Goal: Information Seeking & Learning: Learn about a topic

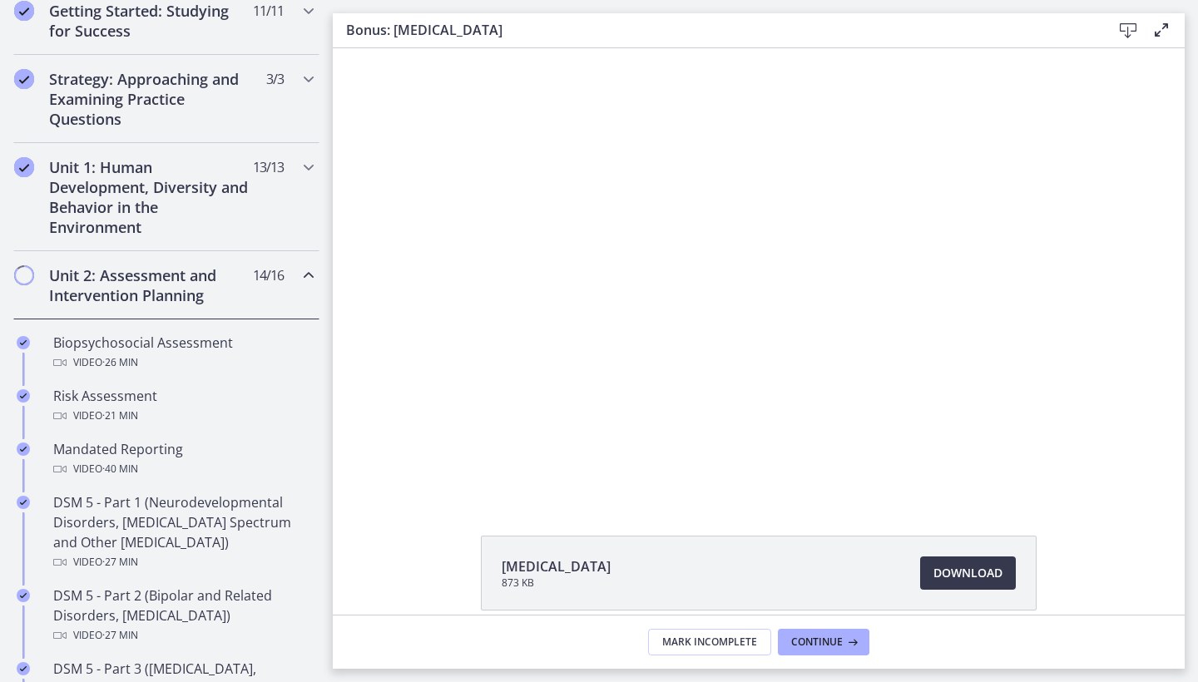
scroll to position [355, 0]
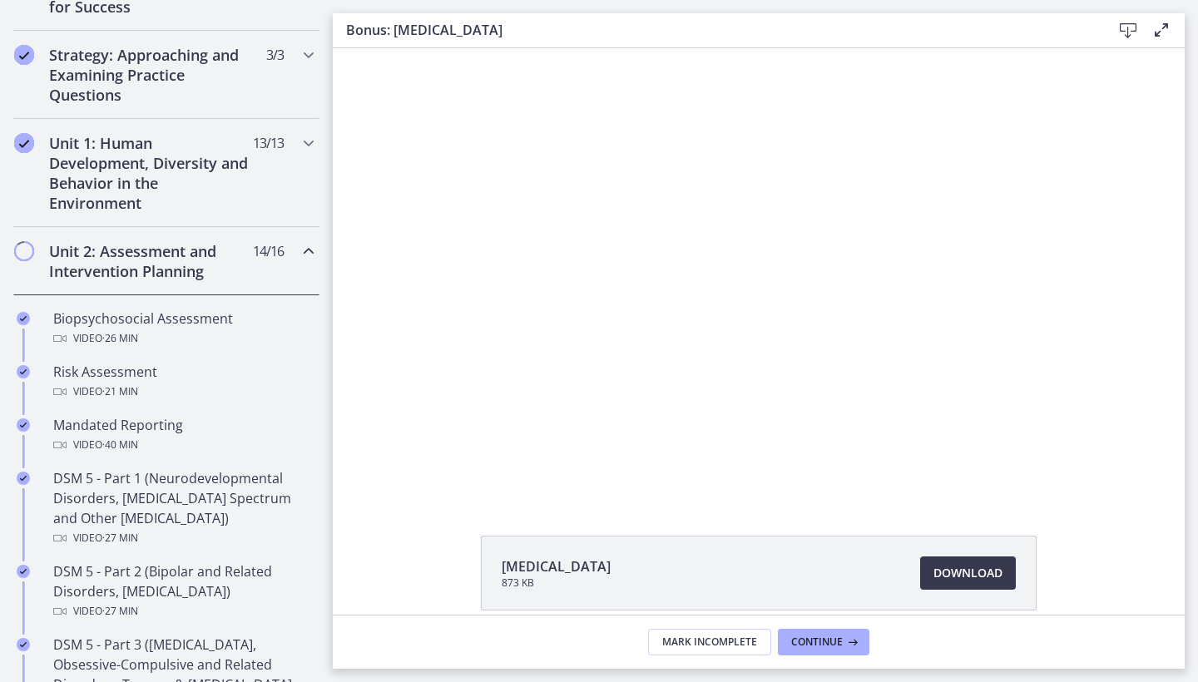
click at [182, 295] on div "Unit 2: Assessment and Intervention Planning 14 / 16 Completed" at bounding box center [166, 261] width 306 height 68
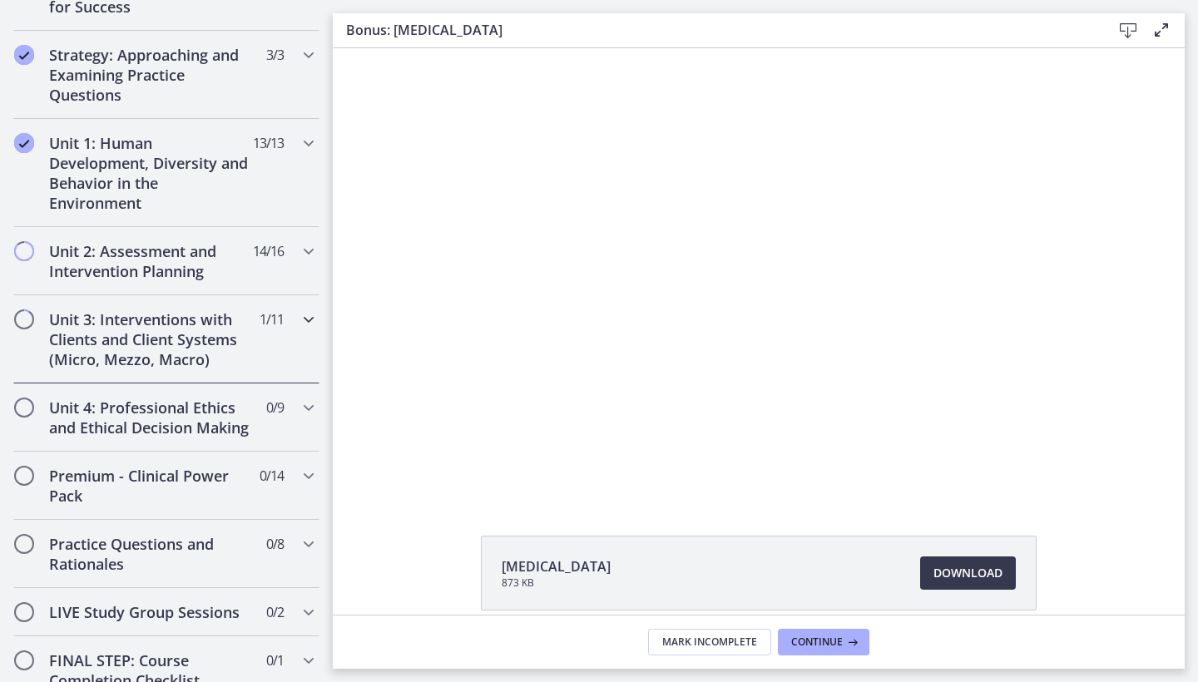
click at [180, 316] on h2 "Unit 3: Interventions with Clients and Client Systems (Micro, Mezzo, Macro)" at bounding box center [150, 340] width 203 height 60
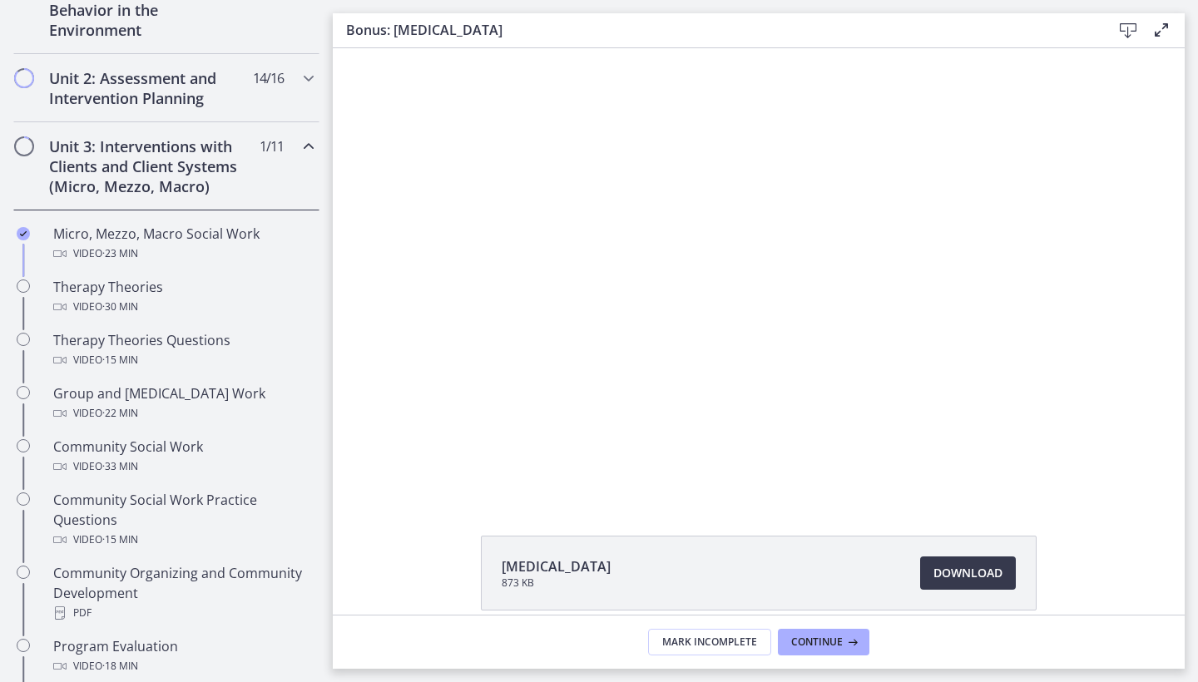
scroll to position [530, 0]
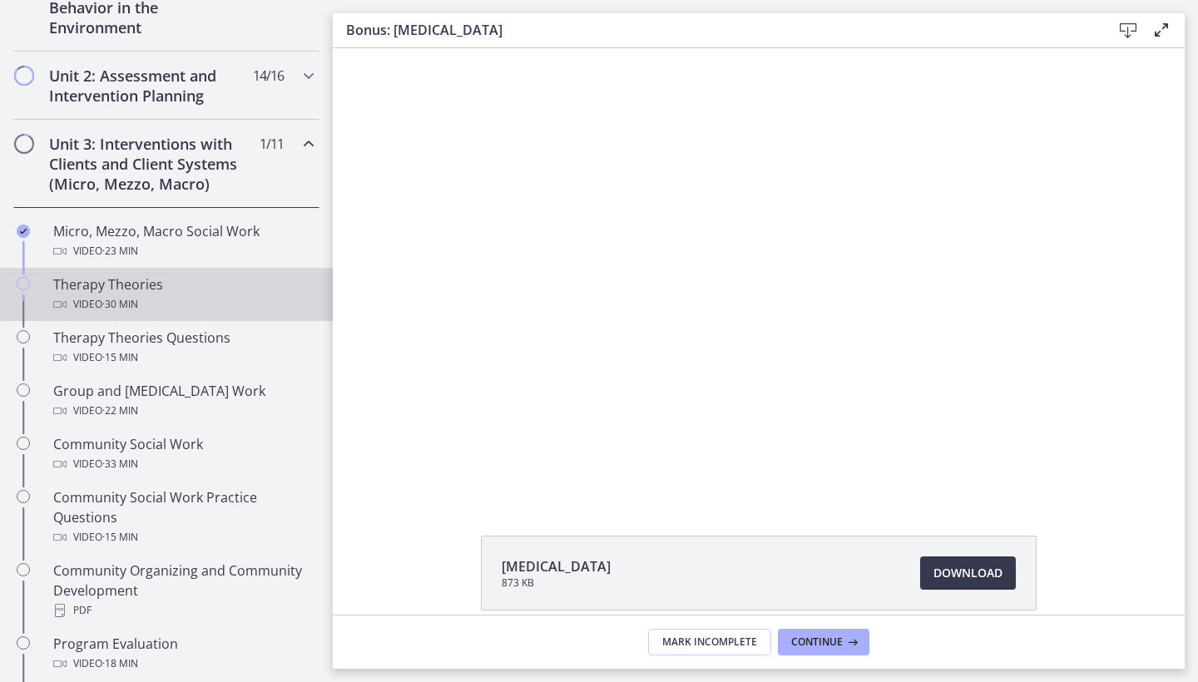
click at [181, 291] on div "Therapy Theories Video · 30 min" at bounding box center [183, 295] width 260 height 40
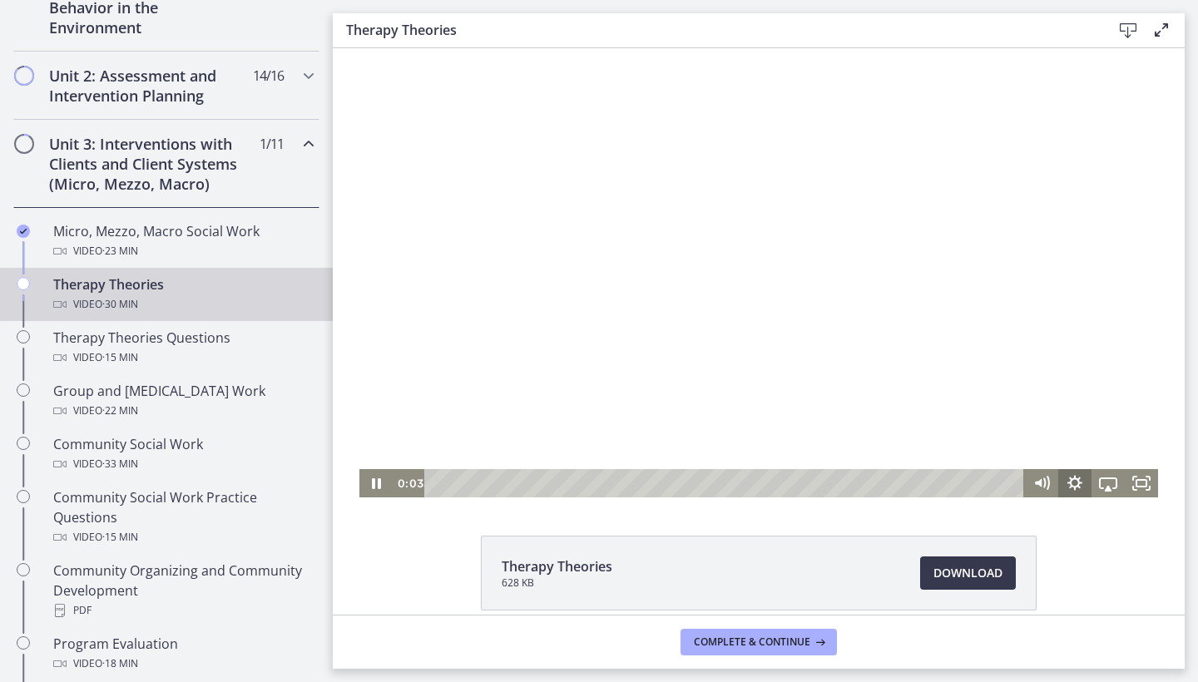
click at [1076, 484] on icon "Show settings menu" at bounding box center [1075, 483] width 33 height 28
click at [1092, 434] on span "Speed" at bounding box center [1088, 427] width 42 height 28
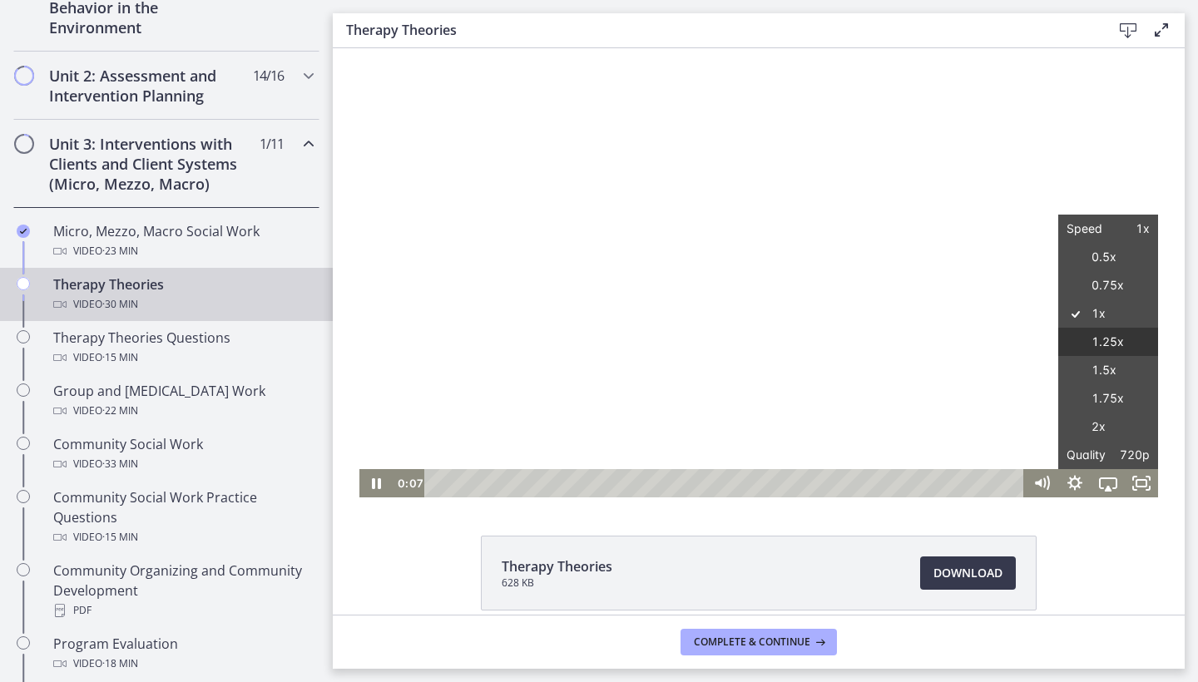
click at [1116, 340] on label "1.25x" at bounding box center [1109, 342] width 100 height 29
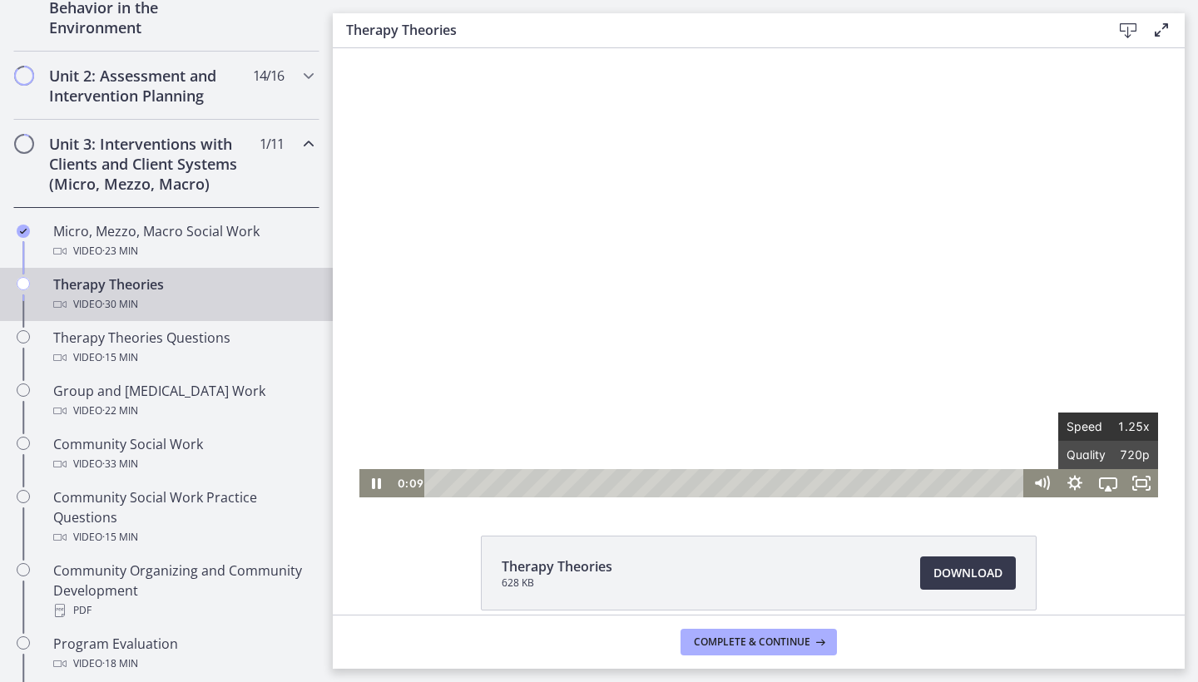
click at [1102, 419] on span "Speed" at bounding box center [1088, 427] width 42 height 28
click at [1075, 482] on icon "Show settings menu" at bounding box center [1075, 483] width 33 height 28
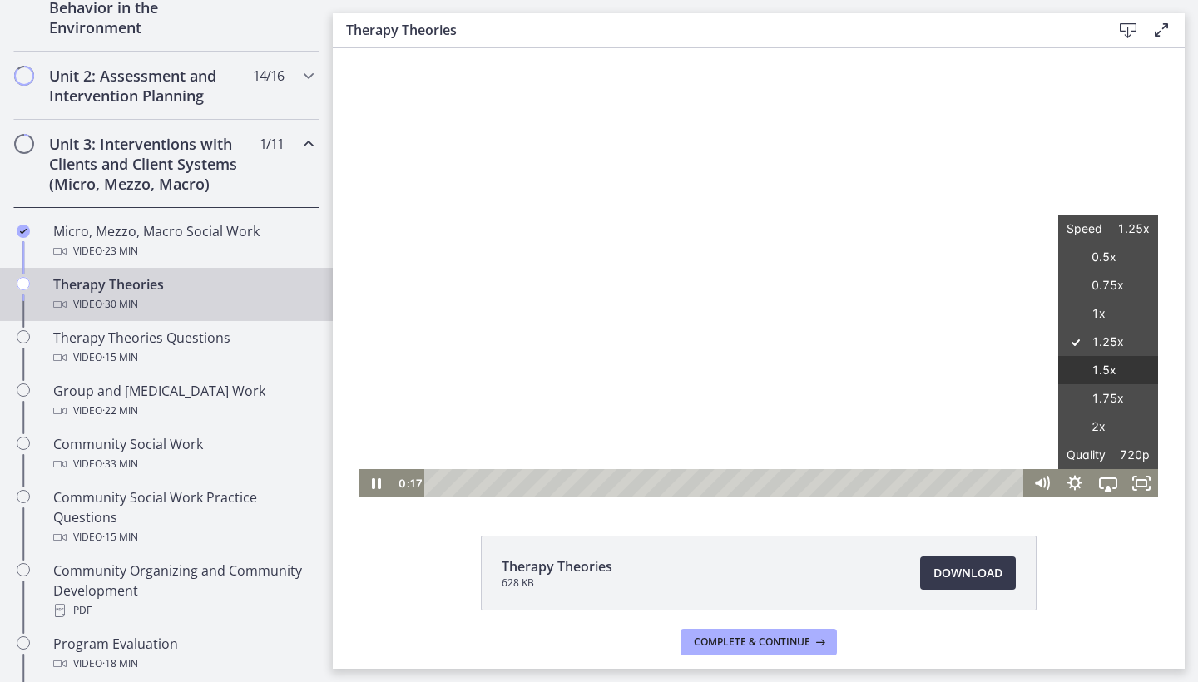
click at [1105, 374] on label "1.5x" at bounding box center [1109, 370] width 100 height 29
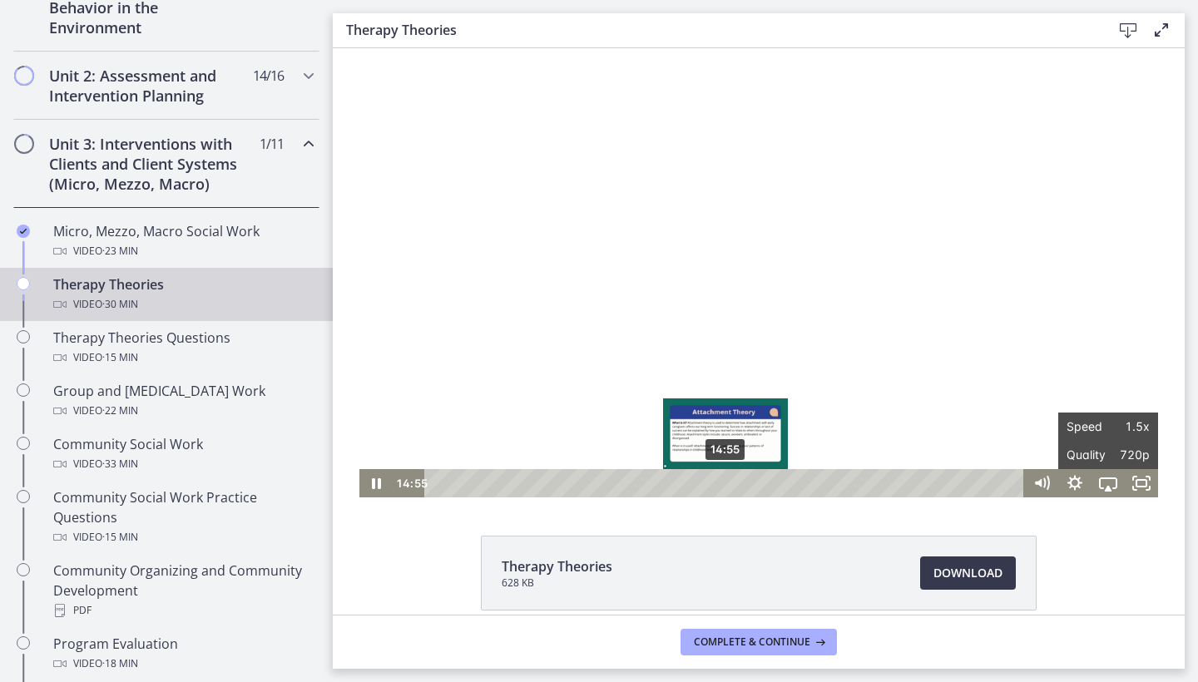
click at [727, 481] on div "14:55" at bounding box center [727, 483] width 580 height 28
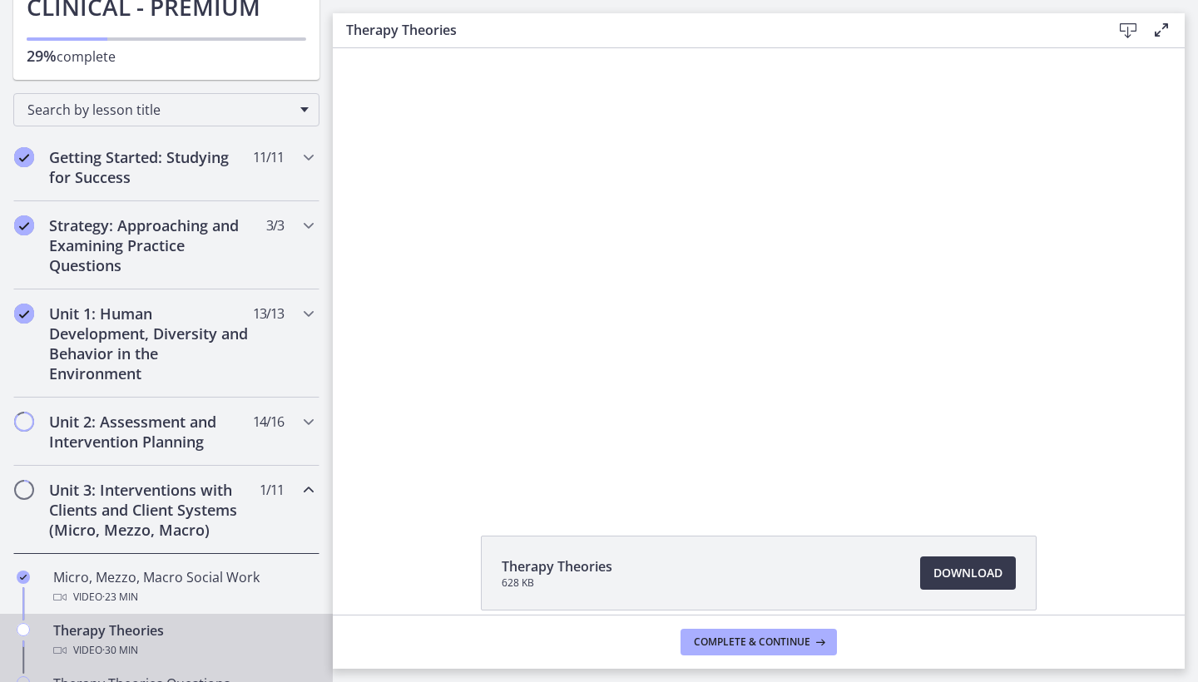
scroll to position [53, 0]
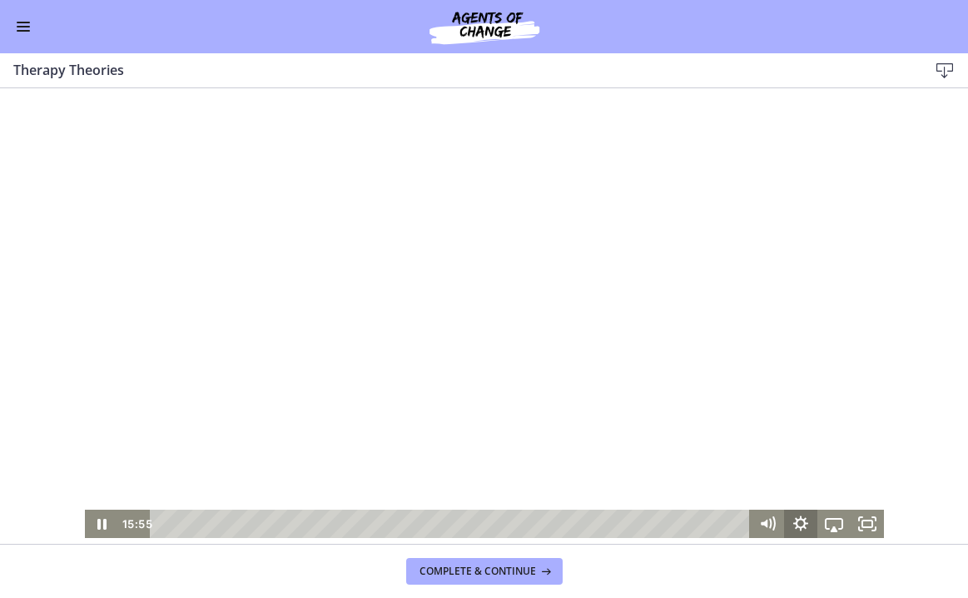
click at [808, 520] on icon "Show settings menu" at bounding box center [799, 523] width 33 height 28
click at [846, 475] on span "1.5x" at bounding box center [855, 467] width 42 height 28
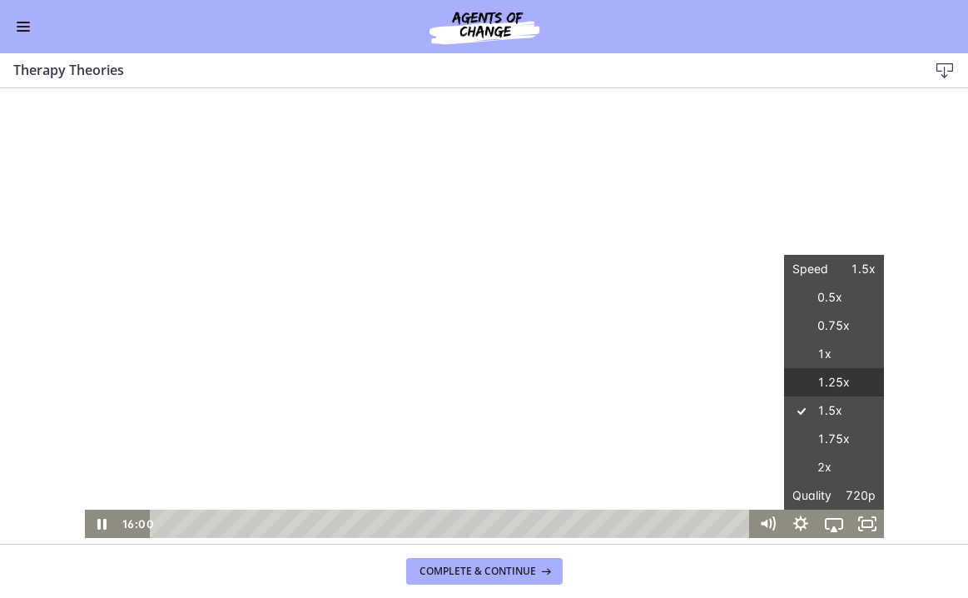
click at [841, 387] on label "1.25x" at bounding box center [834, 382] width 100 height 29
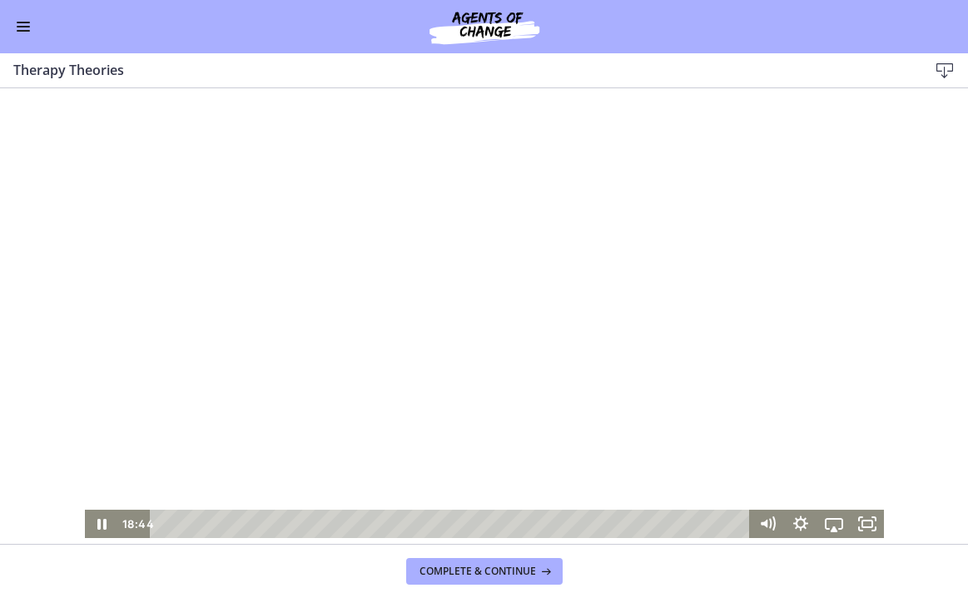
click at [650, 332] on div at bounding box center [484, 312] width 799 height 449
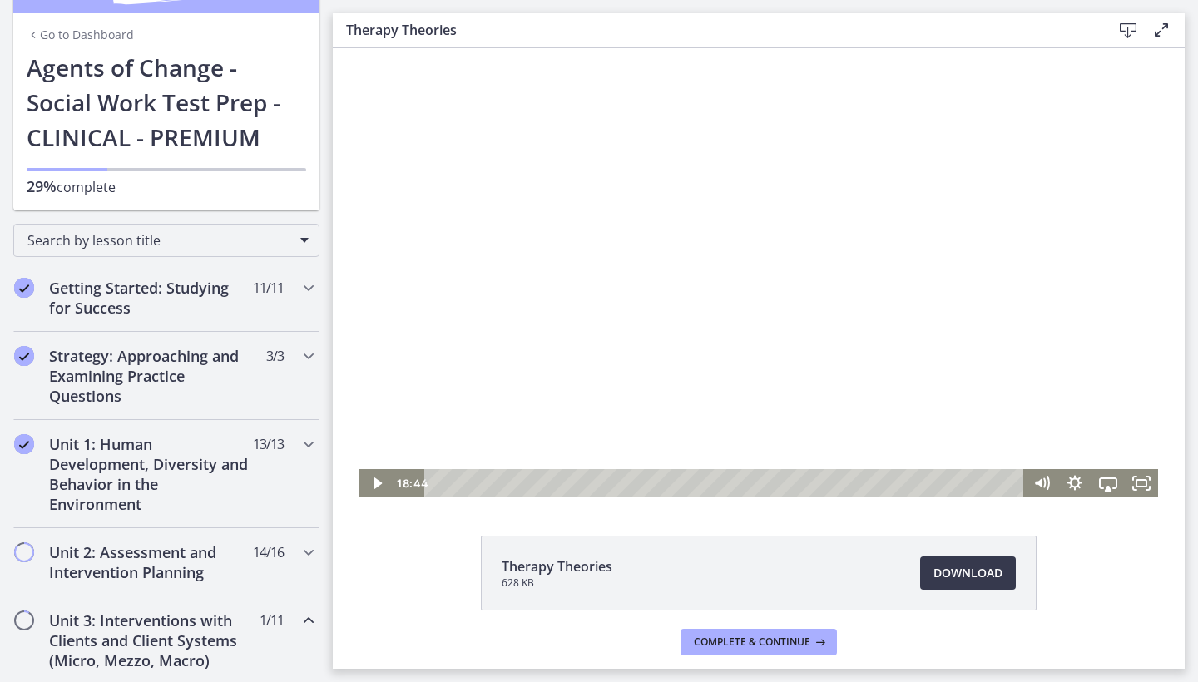
click at [613, 401] on div at bounding box center [759, 272] width 799 height 449
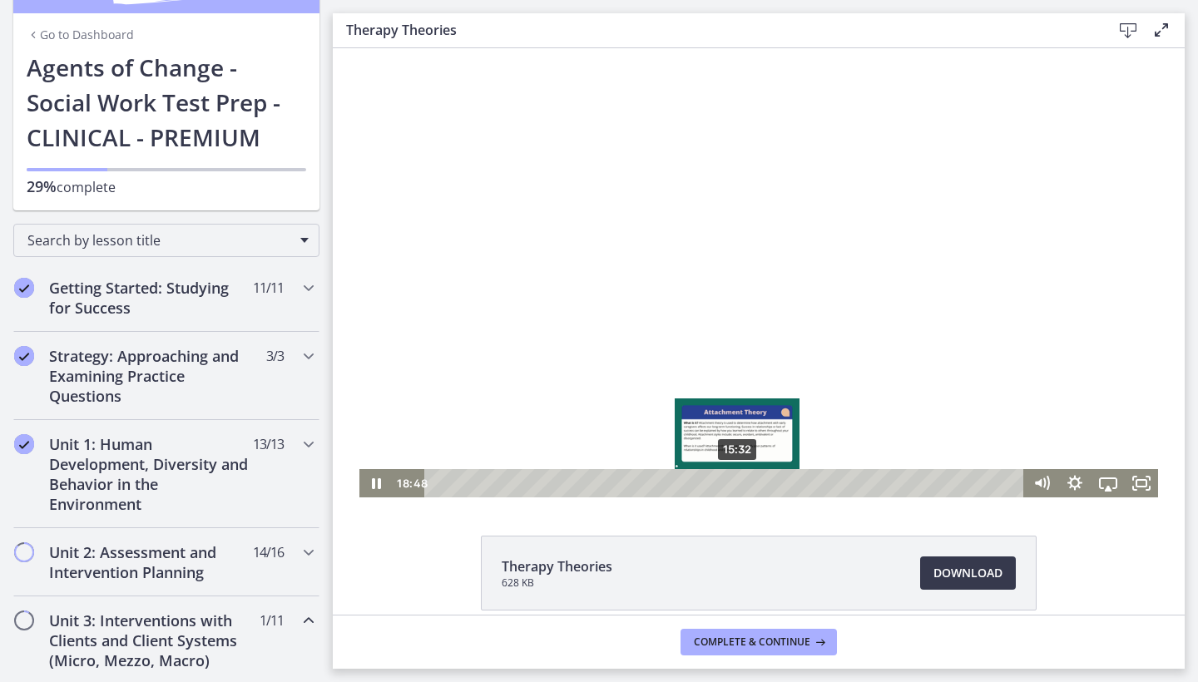
click at [738, 488] on div "15:32" at bounding box center [727, 483] width 580 height 28
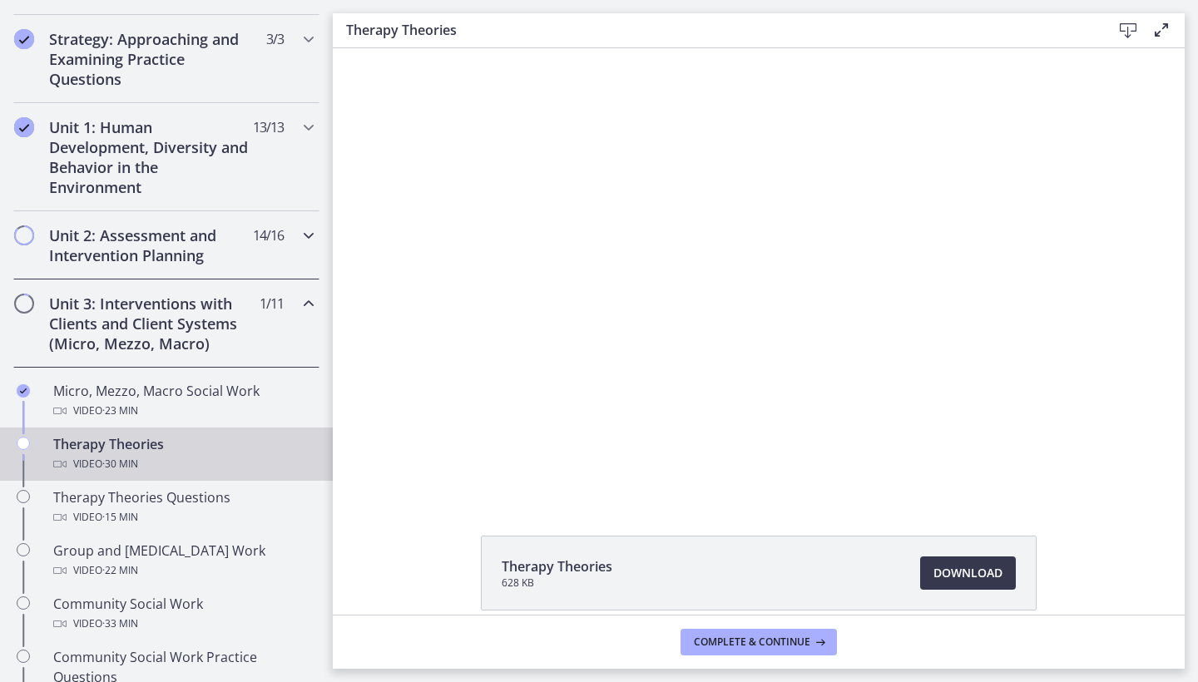
scroll to position [387, 0]
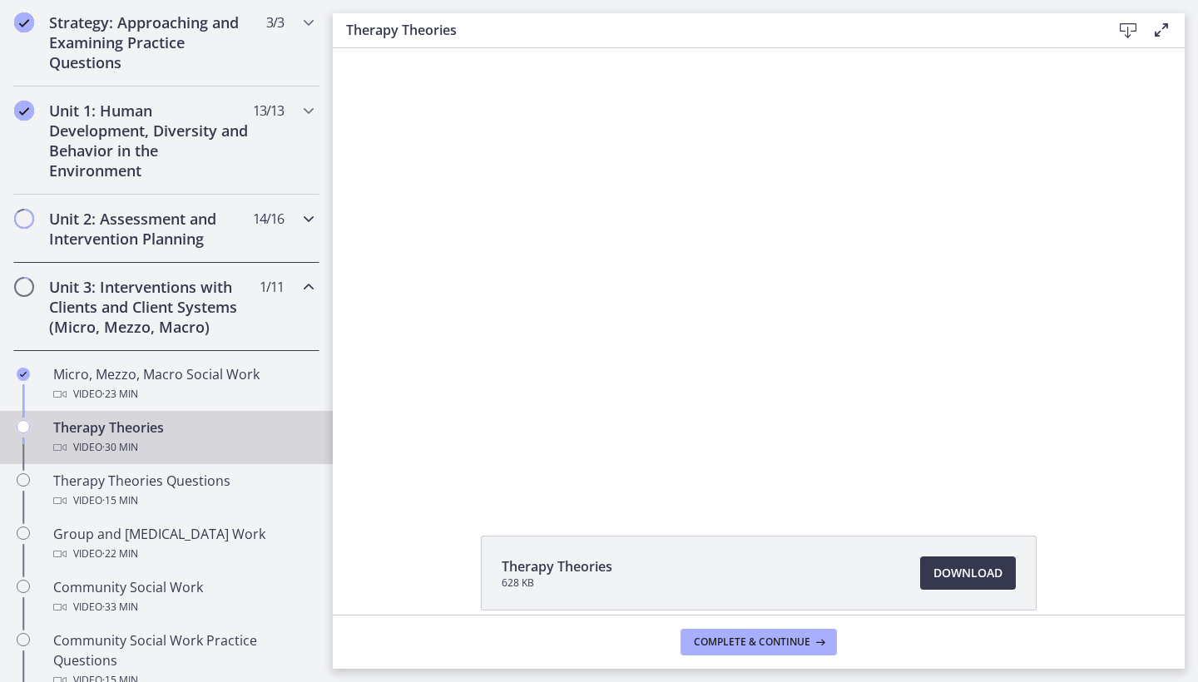
click at [241, 236] on h2 "Unit 2: Assessment and Intervention Planning" at bounding box center [150, 229] width 203 height 40
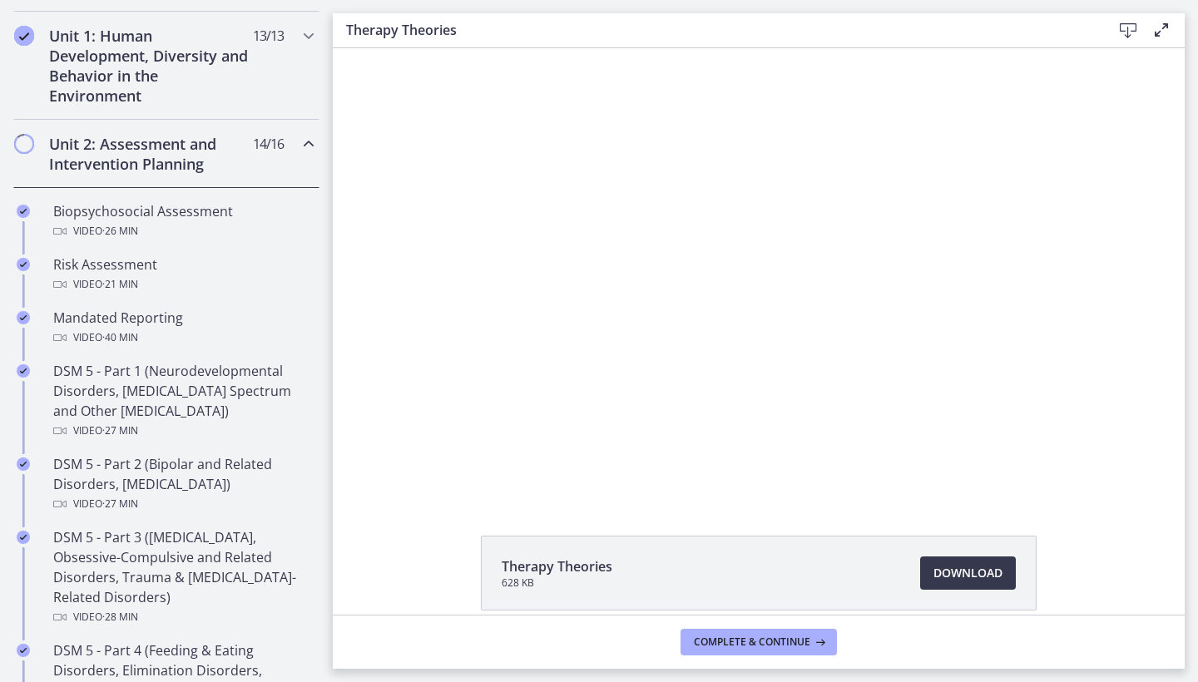
scroll to position [464, 0]
click at [284, 137] on div "Unit 2: Assessment and Intervention Planning 14 / 16 Completed" at bounding box center [166, 152] width 306 height 68
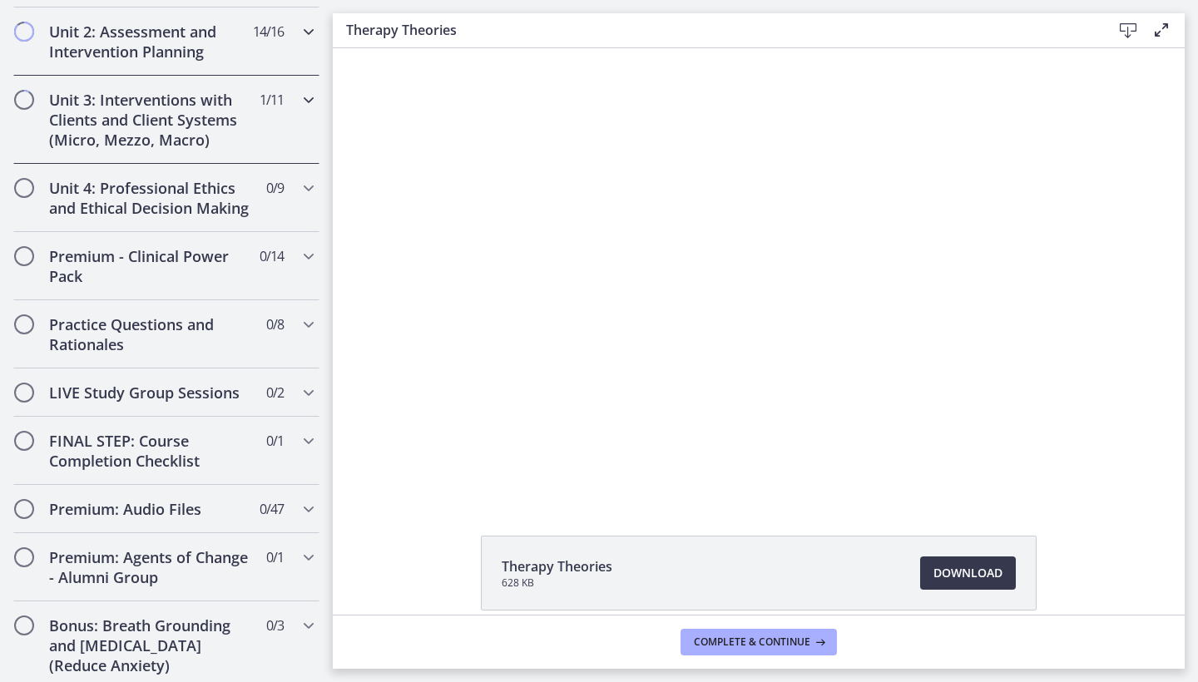
scroll to position [577, 0]
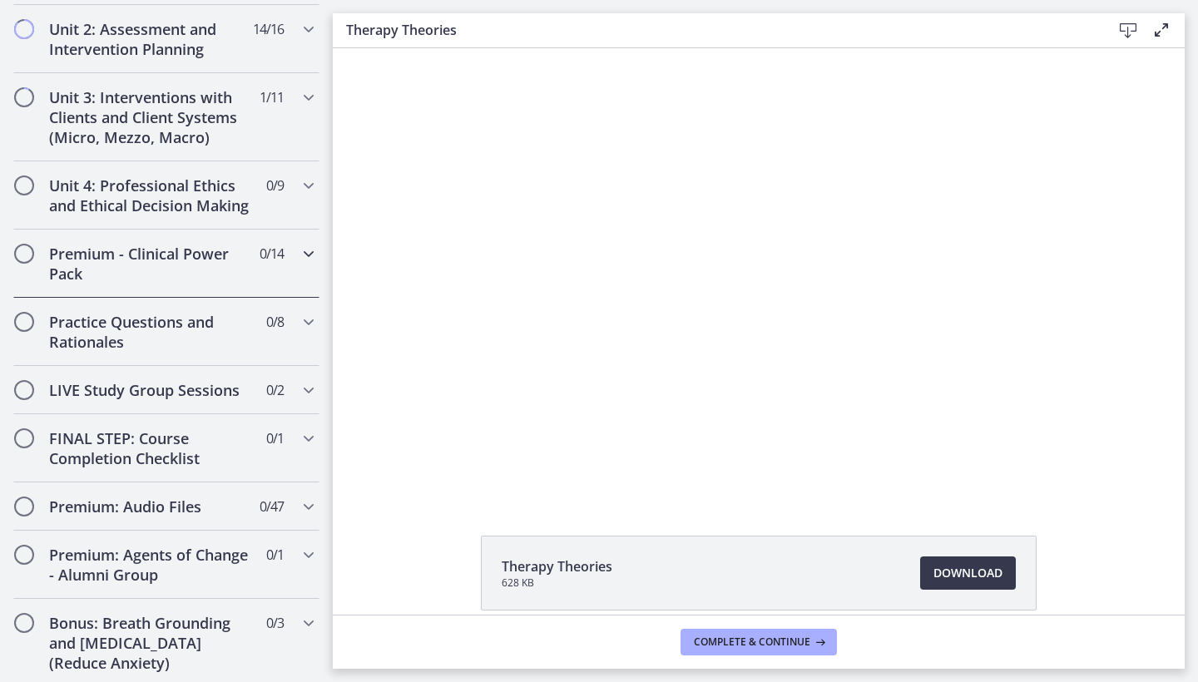
click at [208, 247] on h2 "Premium - Clinical Power Pack" at bounding box center [150, 264] width 203 height 40
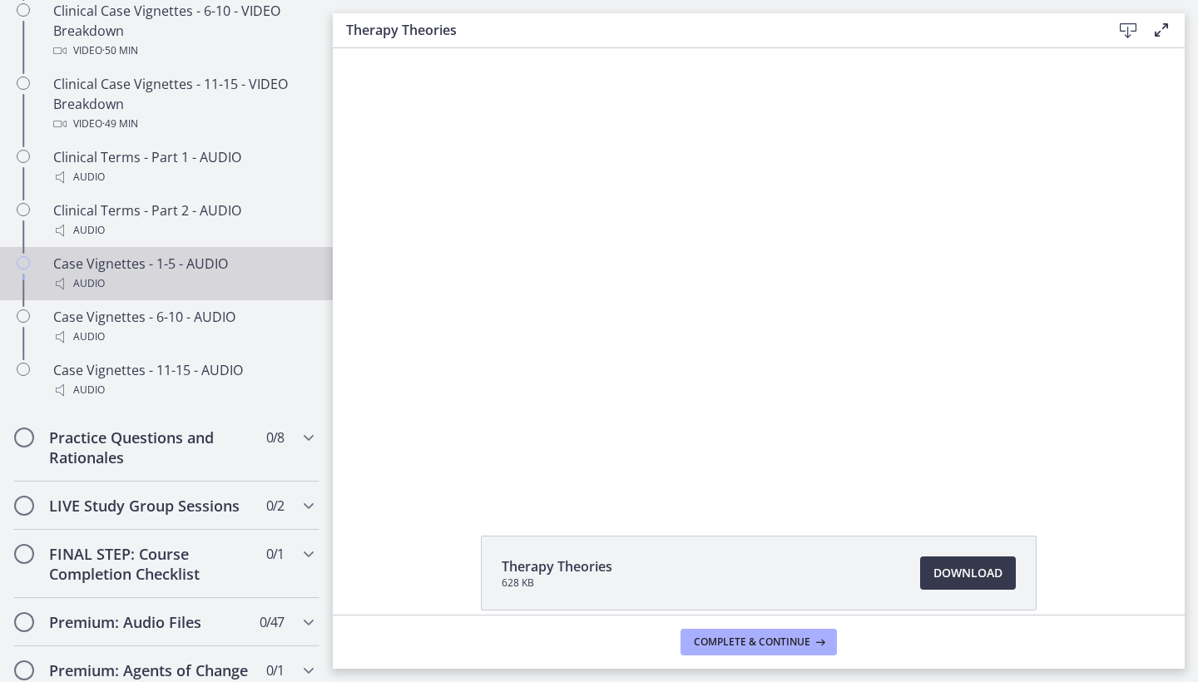
scroll to position [1347, 0]
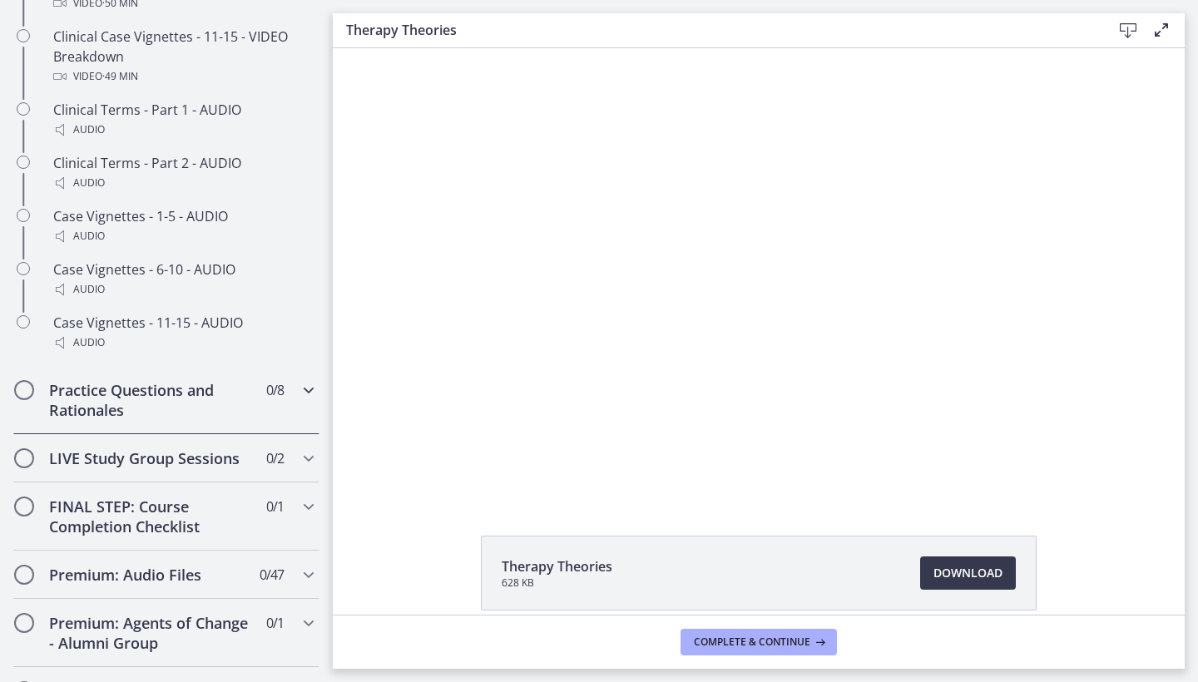
click at [229, 416] on h2 "Practice Questions and Rationales" at bounding box center [150, 400] width 203 height 40
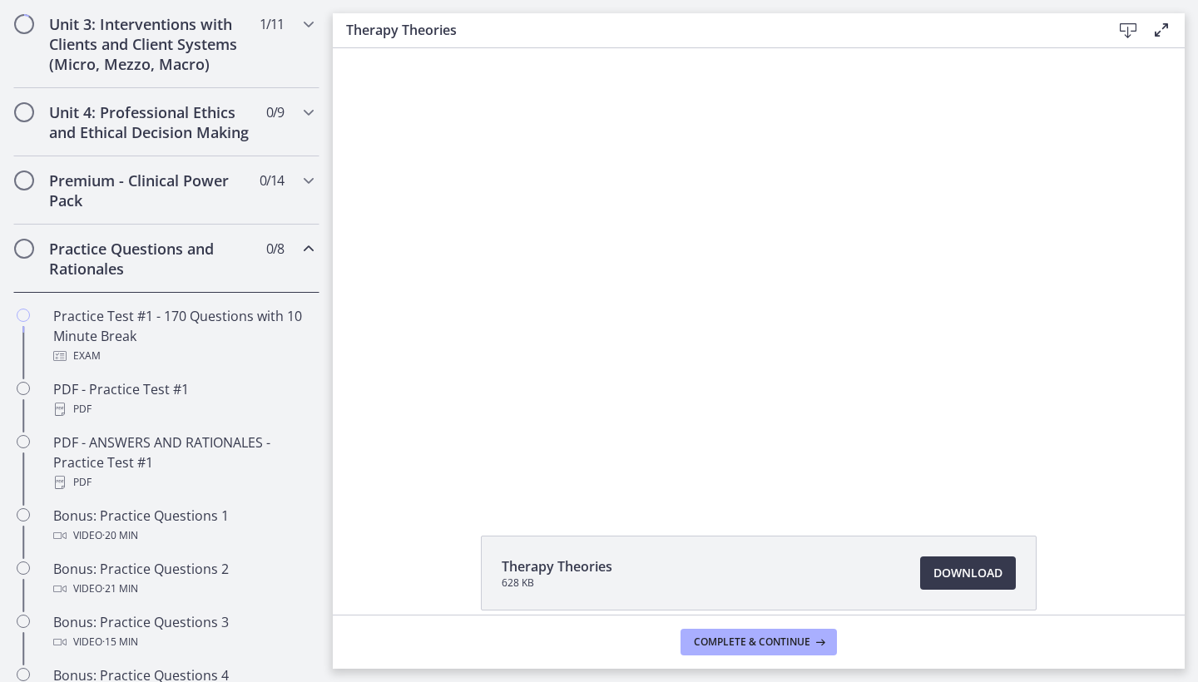
scroll to position [605, 0]
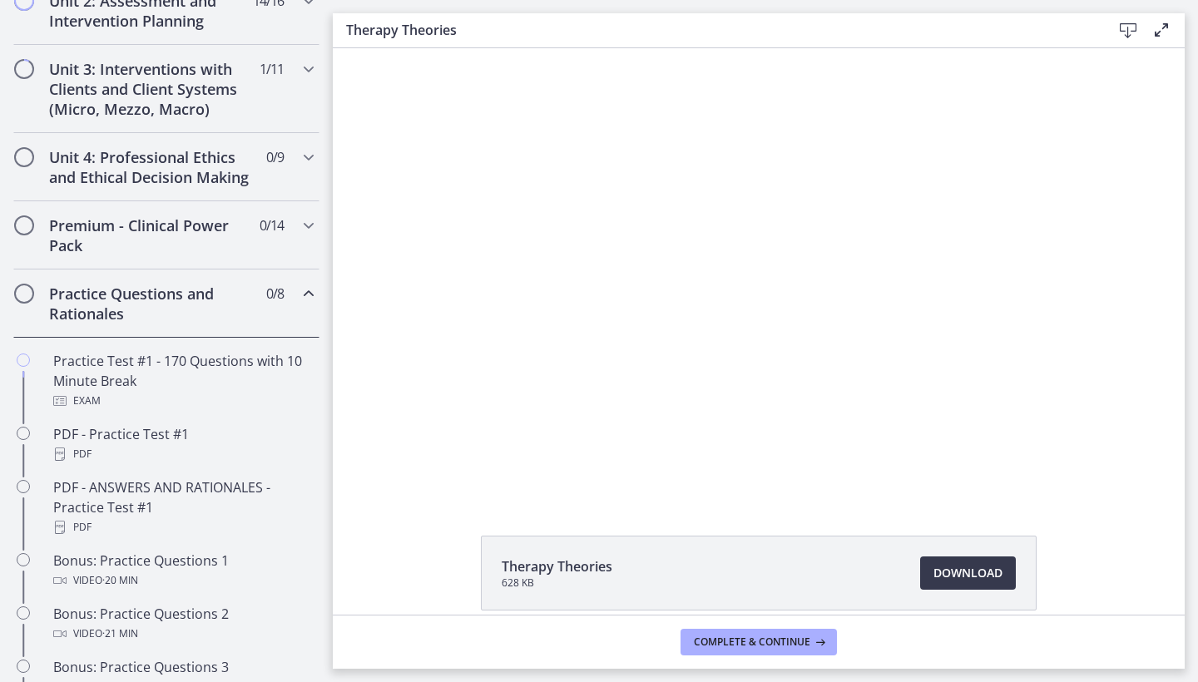
click at [221, 302] on h2 "Practice Questions and Rationales" at bounding box center [150, 304] width 203 height 40
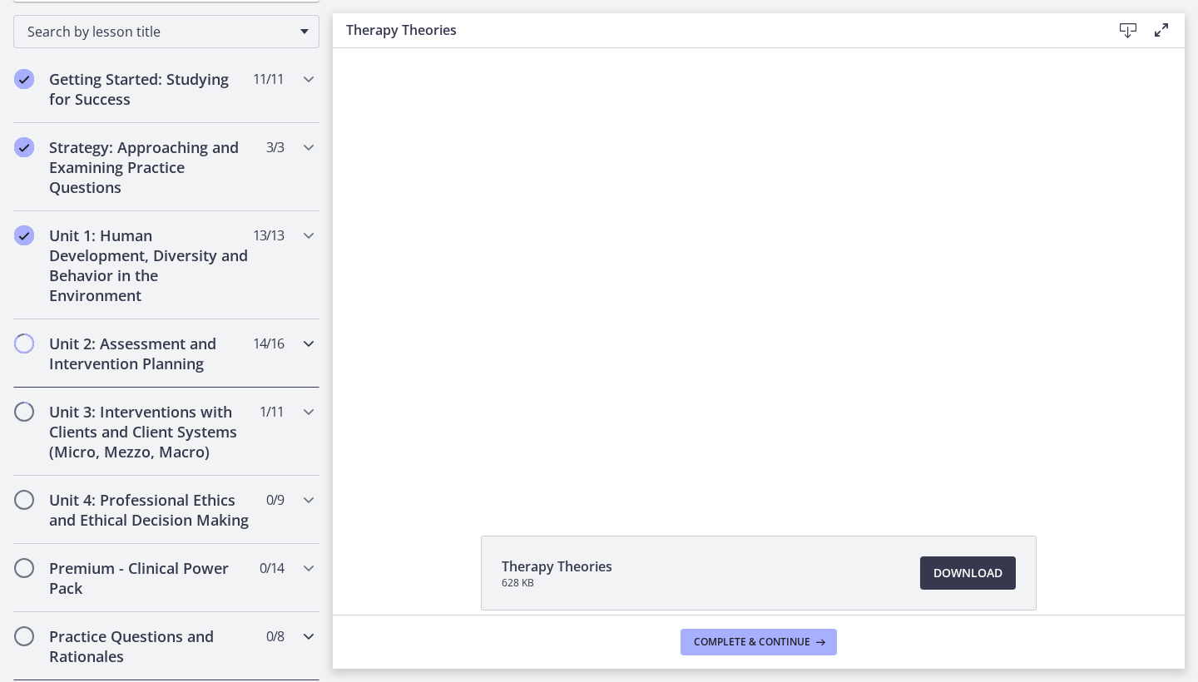
scroll to position [330, 0]
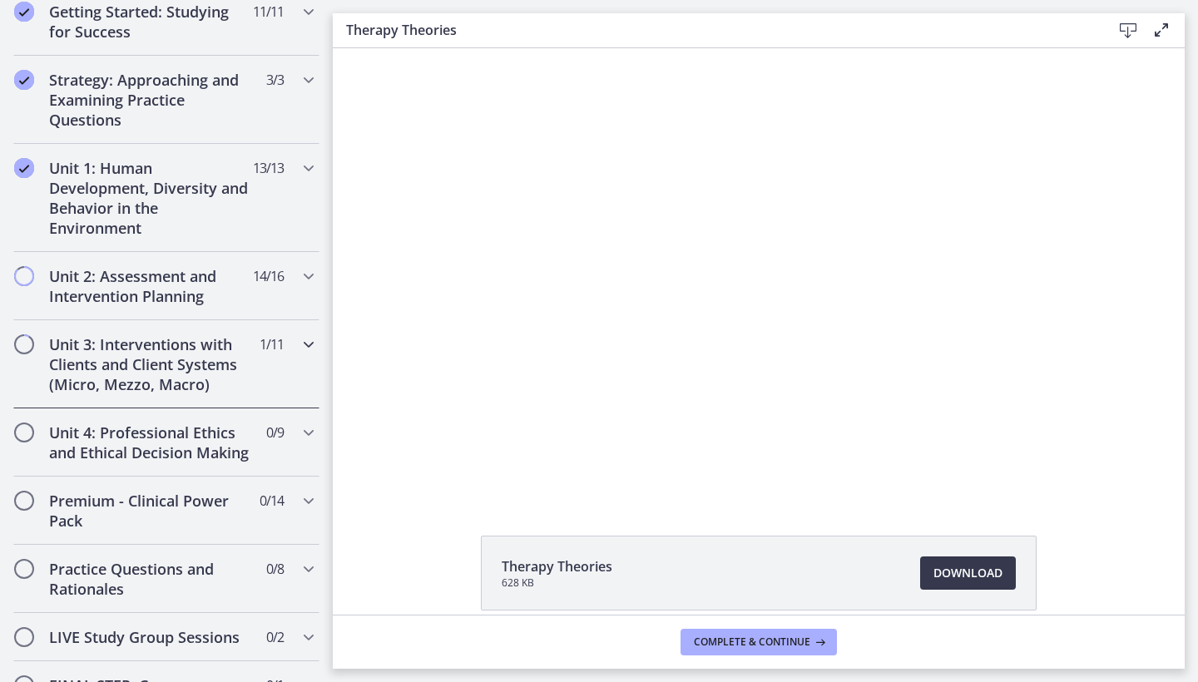
click at [203, 354] on h2 "Unit 3: Interventions with Clients and Client Systems (Micro, Mezzo, Macro)" at bounding box center [150, 365] width 203 height 60
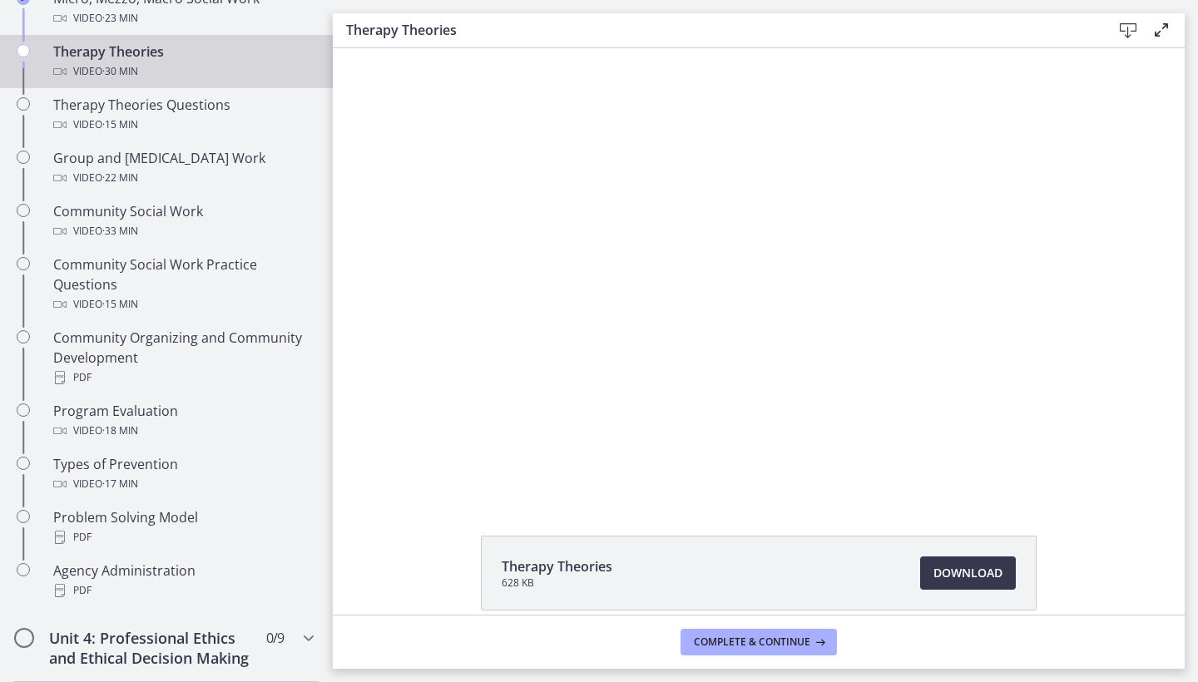
scroll to position [786, 0]
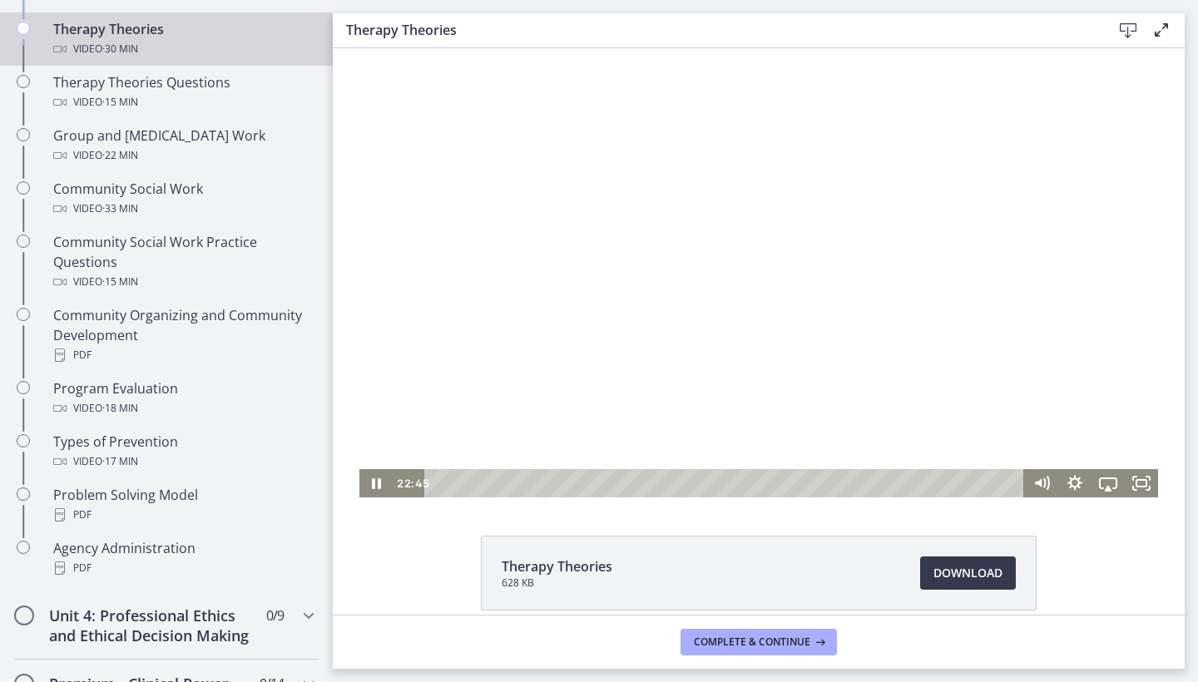
click at [554, 325] on div at bounding box center [759, 272] width 799 height 449
